Goal: Information Seeking & Learning: Understand process/instructions

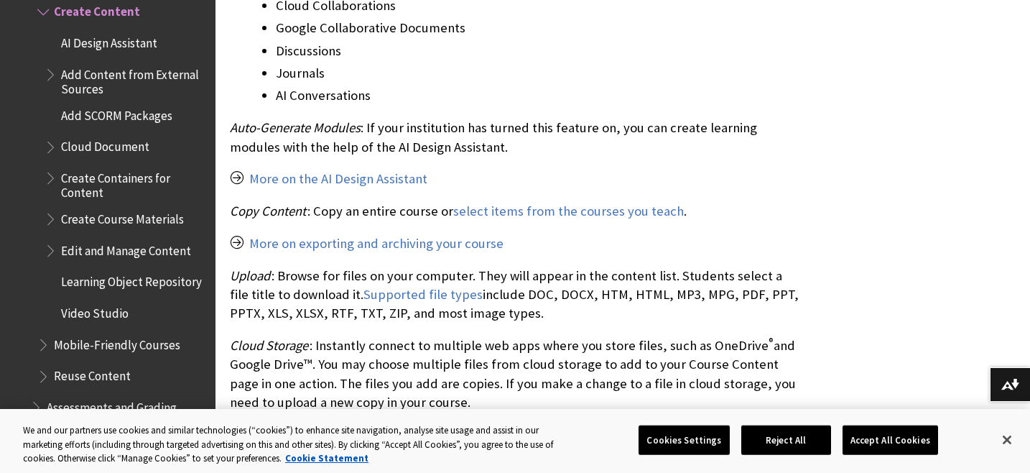
scroll to position [2192, 0]
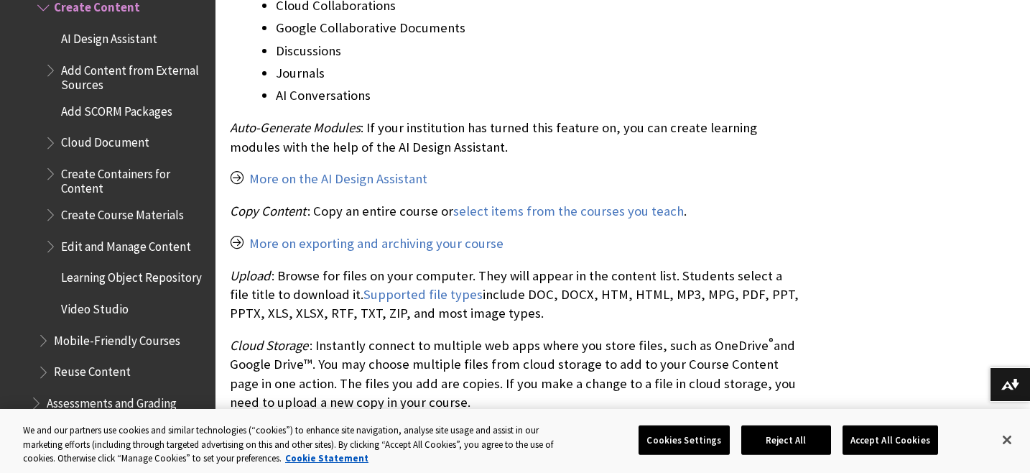
click at [81, 297] on span "Video Studio" at bounding box center [95, 306] width 68 height 19
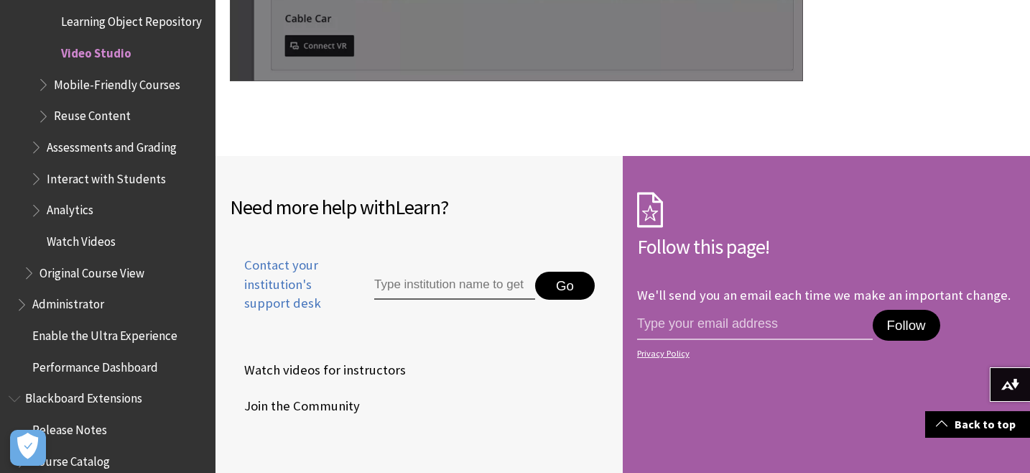
scroll to position [11911, 0]
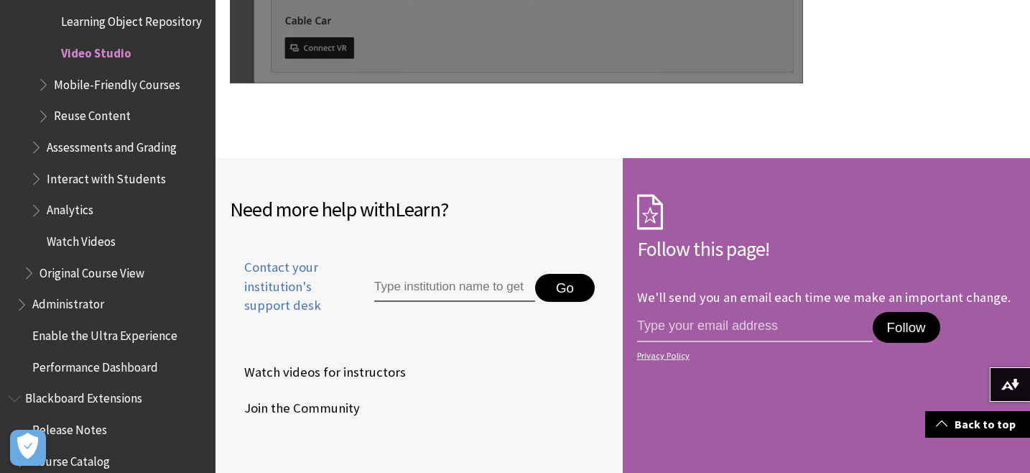
click at [444, 274] on input "Type institution name to get support" at bounding box center [454, 288] width 161 height 29
type input "sheffield"
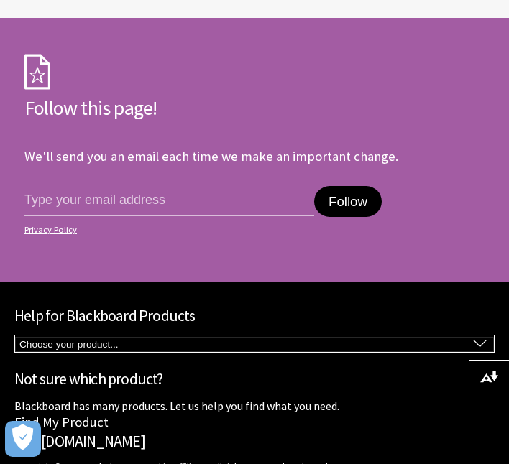
scroll to position [11282, 0]
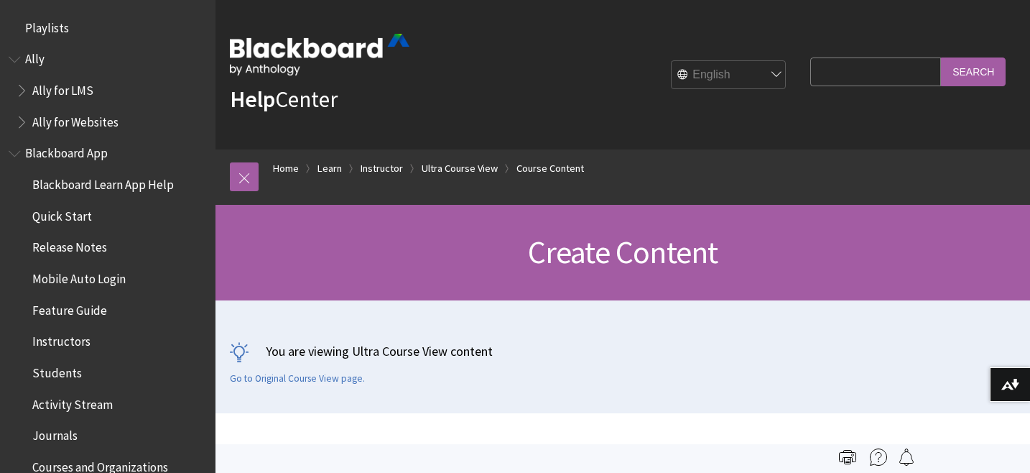
scroll to position [2146, 0]
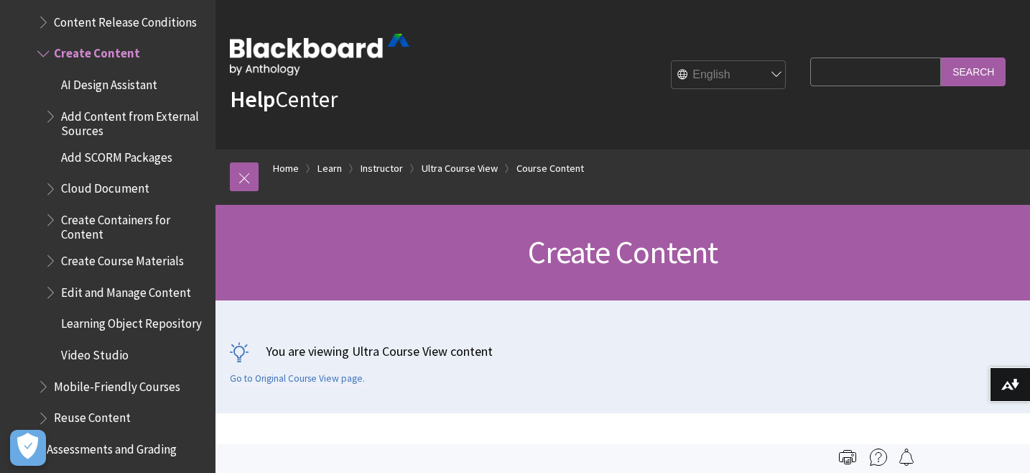
click at [864, 80] on input "Search Query" at bounding box center [875, 71] width 131 height 28
type input "transcript"
click at [941, 57] on input "Search" at bounding box center [973, 71] width 65 height 28
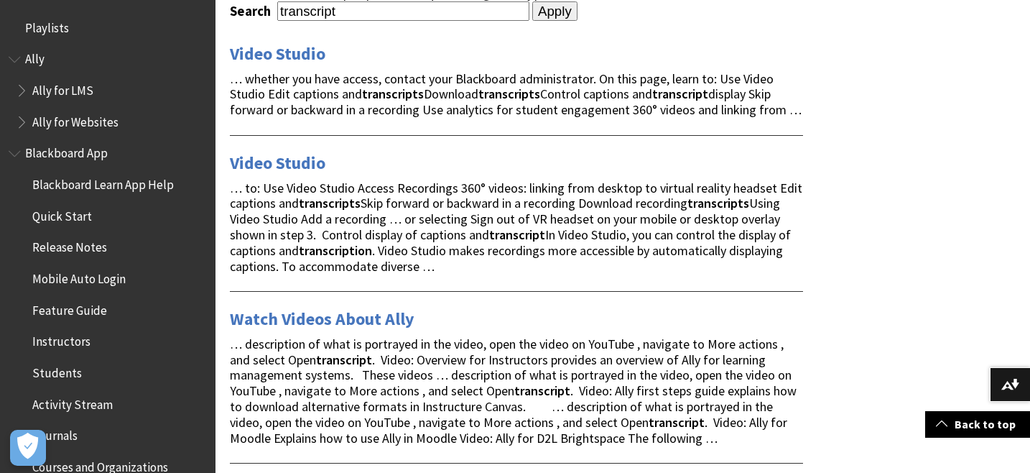
scroll to position [246, 0]
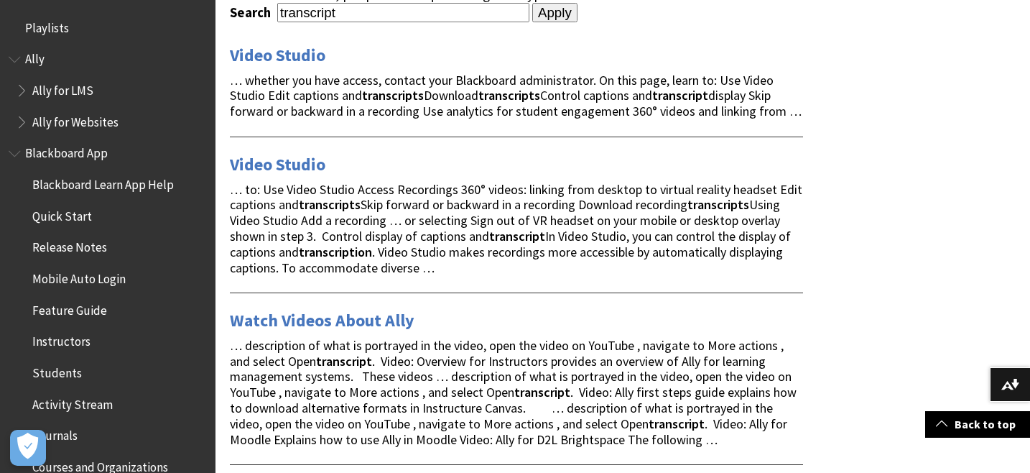
click at [392, 96] on strong "transcripts" at bounding box center [393, 95] width 62 height 17
click at [276, 167] on link "Video Studio" at bounding box center [278, 164] width 96 height 23
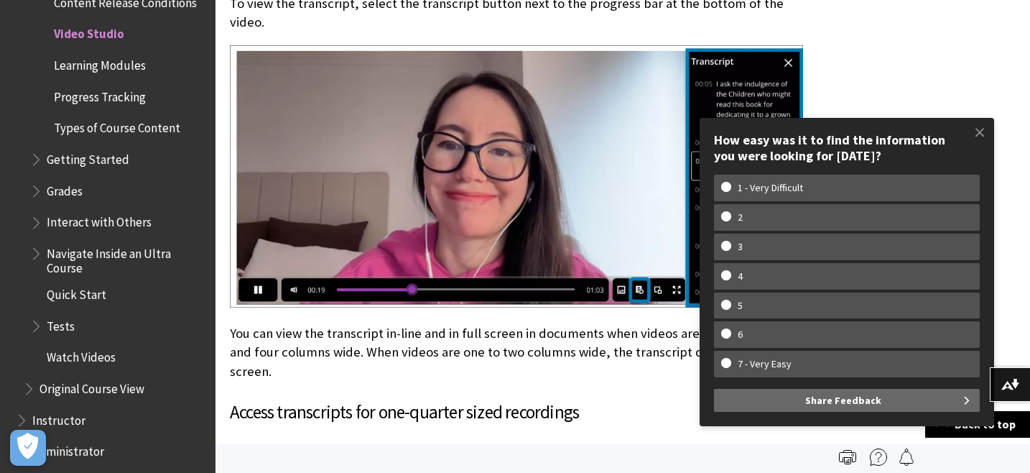
scroll to position [7411, 0]
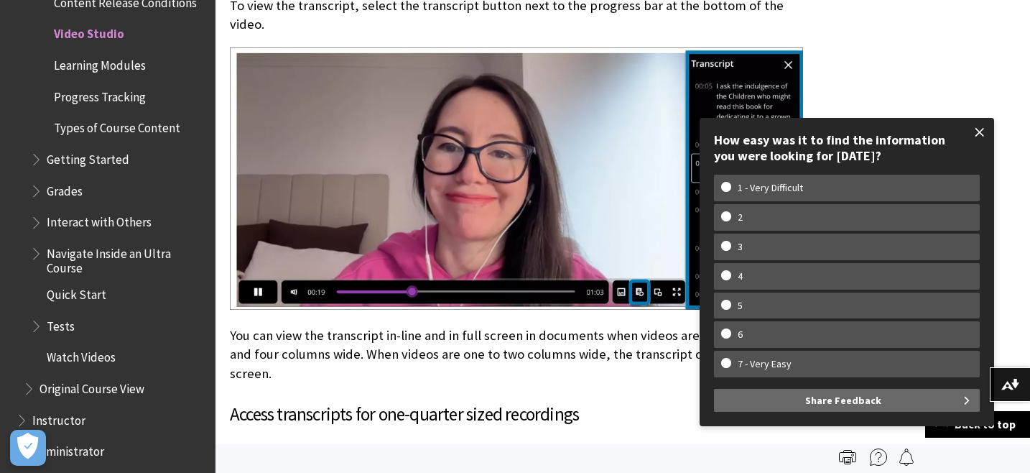
click at [980, 131] on span at bounding box center [980, 132] width 30 height 30
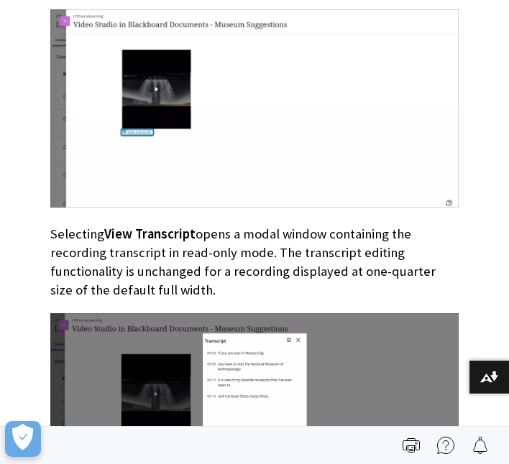
scroll to position [1951, 0]
